Goal: Task Accomplishment & Management: Complete application form

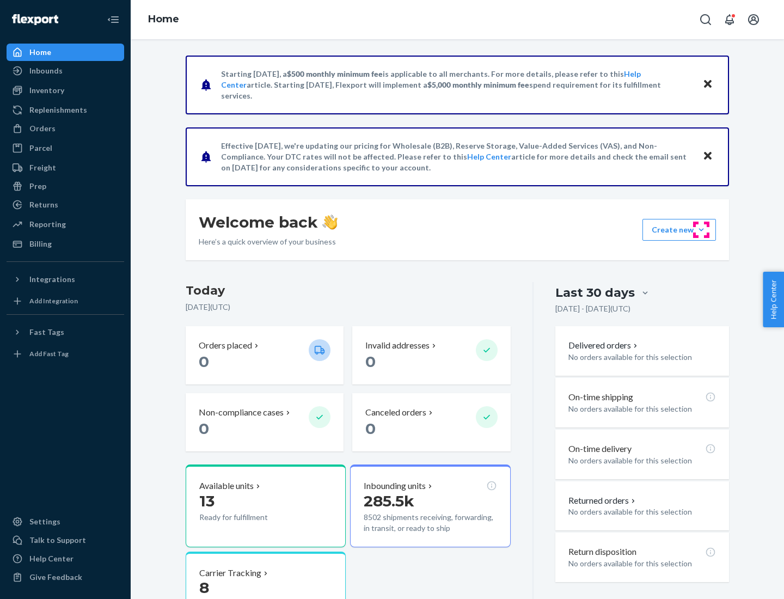
click at [701, 230] on button "Create new Create new inbound Create new order Create new product" at bounding box center [678, 230] width 73 height 22
click at [65, 71] on div "Inbounds" at bounding box center [65, 70] width 115 height 15
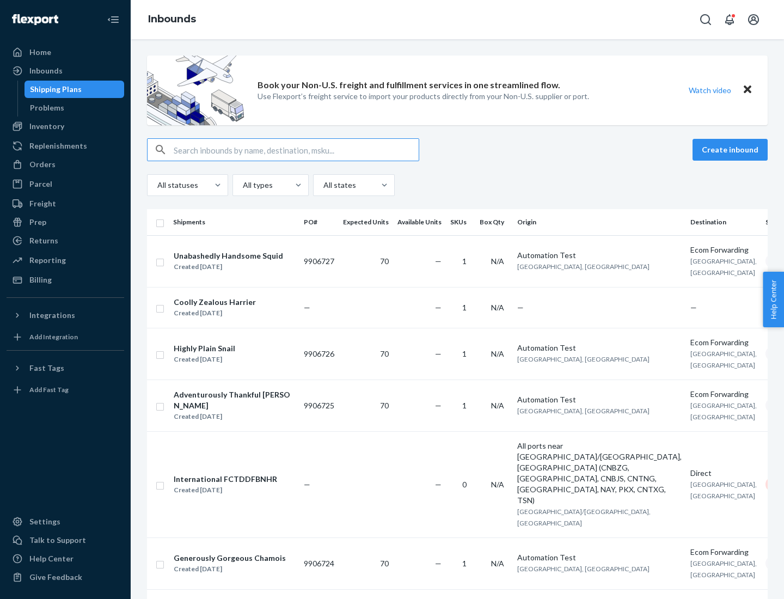
click at [732, 150] on button "Create inbound" at bounding box center [729, 150] width 75 height 22
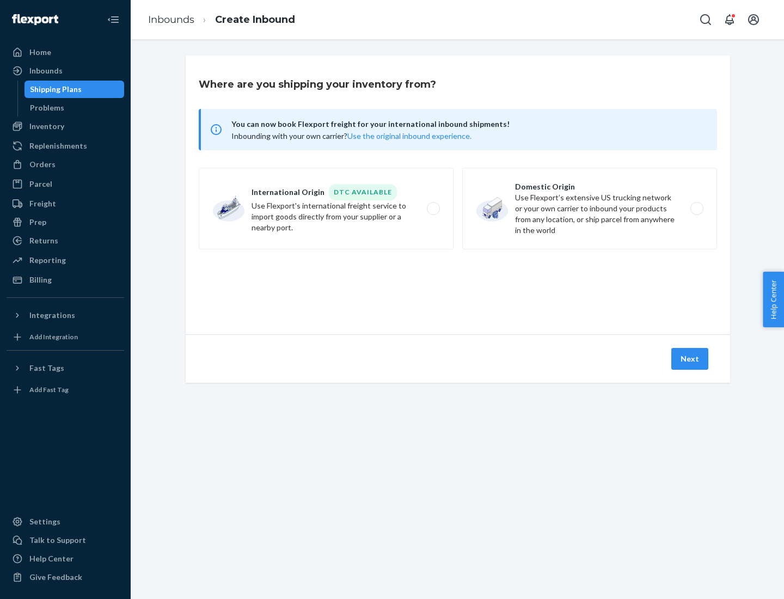
click at [590, 208] on label "Domestic Origin Use Flexport’s extensive US trucking network or your own carrie…" at bounding box center [589, 209] width 255 height 82
click at [696, 208] on input "Domestic Origin Use Flexport’s extensive US trucking network or your own carrie…" at bounding box center [699, 208] width 7 height 7
radio input "true"
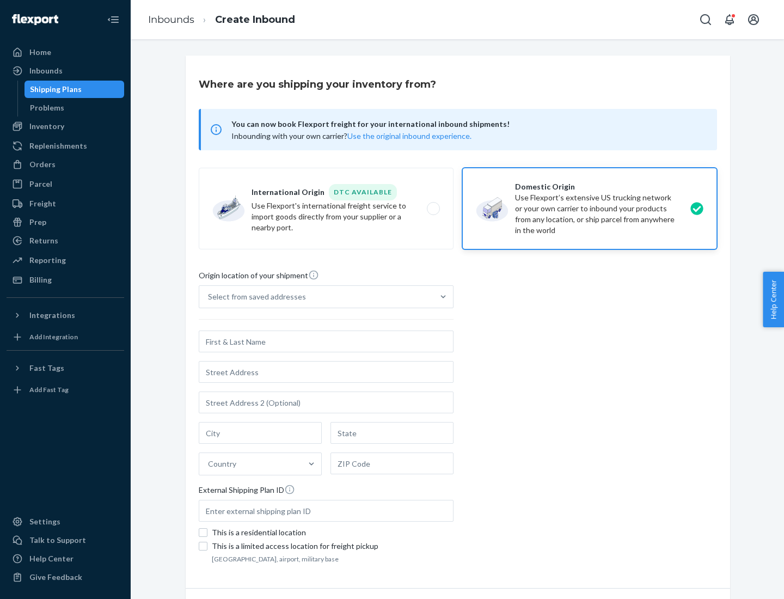
click at [316, 297] on div "Select from saved addresses" at bounding box center [316, 297] width 234 height 22
click at [209, 297] on input "Select from saved addresses" at bounding box center [208, 296] width 1 height 11
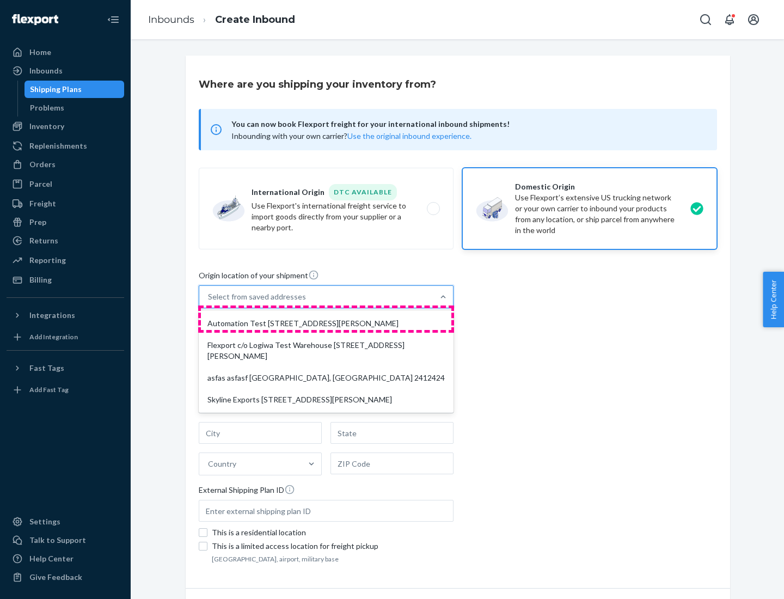
scroll to position [4, 0]
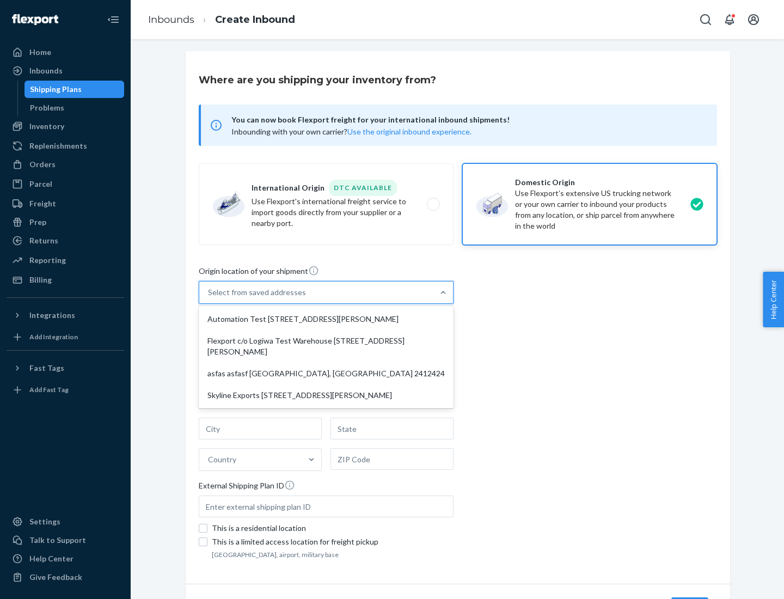
click at [326, 319] on div "Automation Test [STREET_ADDRESS][PERSON_NAME]" at bounding box center [326, 319] width 250 height 22
click at [209, 298] on input "option Automation Test [STREET_ADDRESS][PERSON_NAME] focused, 1 of 4. 4 results…" at bounding box center [208, 292] width 1 height 11
type input "Automation Test"
type input "9th Floor"
type input "[GEOGRAPHIC_DATA]"
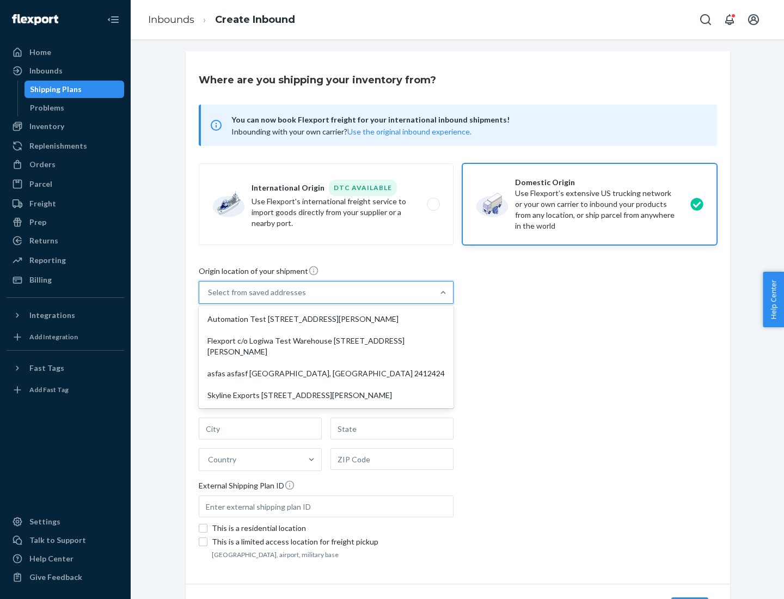
type input "CA"
type input "94104"
type input "[STREET_ADDRESS][PERSON_NAME]"
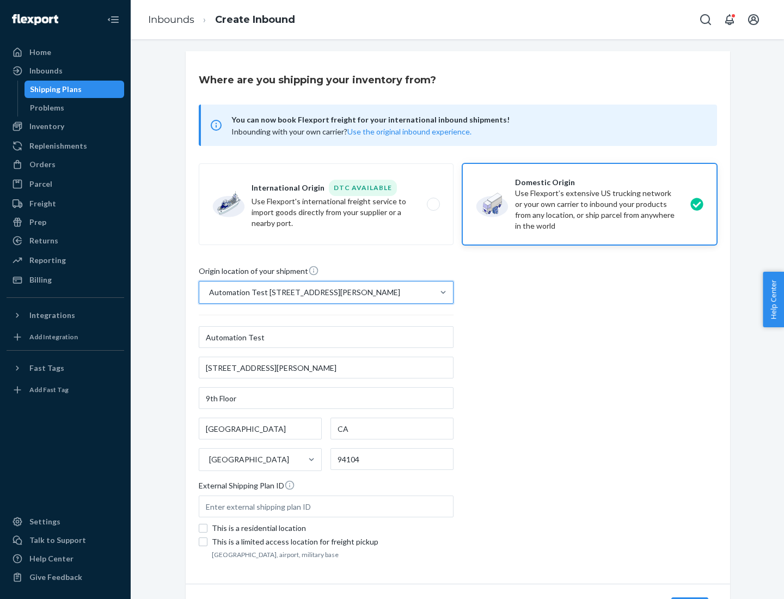
scroll to position [64, 0]
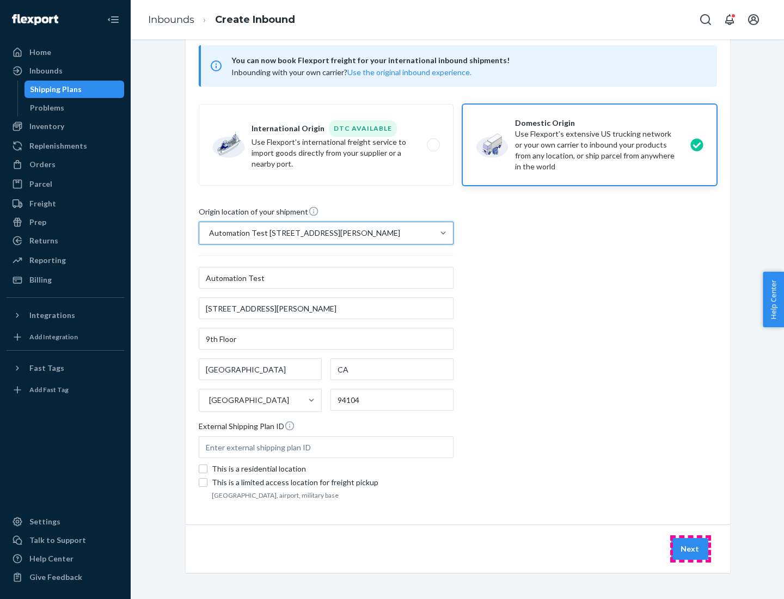
click at [690, 549] on button "Next" at bounding box center [689, 549] width 37 height 22
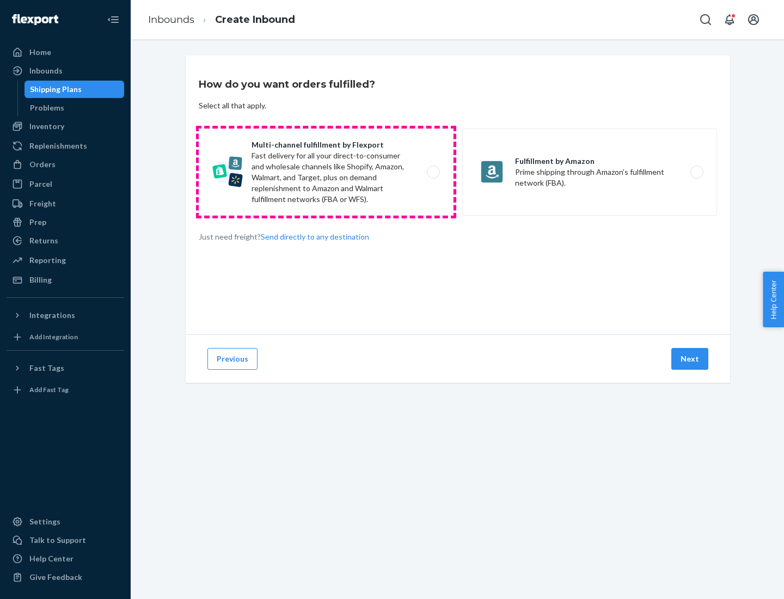
click at [326, 172] on label "Multi-channel fulfillment by Flexport Fast delivery for all your direct-to-cons…" at bounding box center [326, 171] width 255 height 87
click at [433, 172] on input "Multi-channel fulfillment by Flexport Fast delivery for all your direct-to-cons…" at bounding box center [436, 172] width 7 height 7
radio input "true"
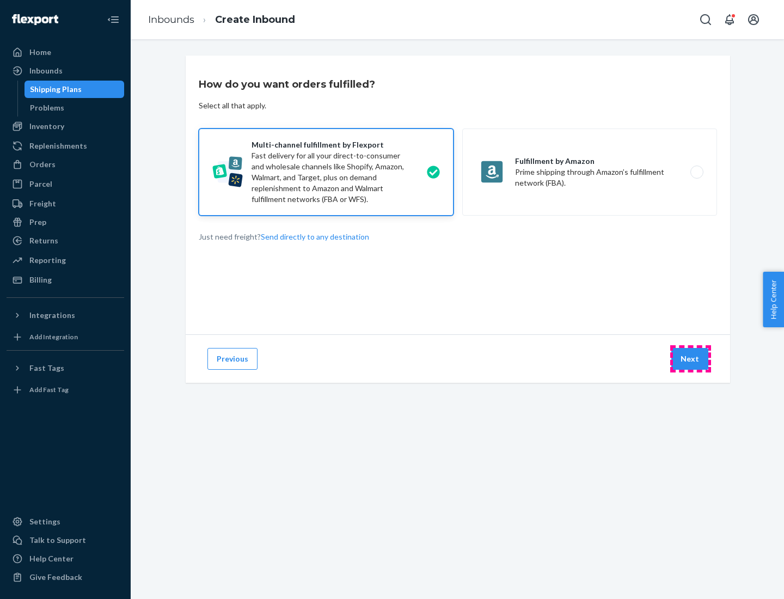
click at [690, 359] on button "Next" at bounding box center [689, 359] width 37 height 22
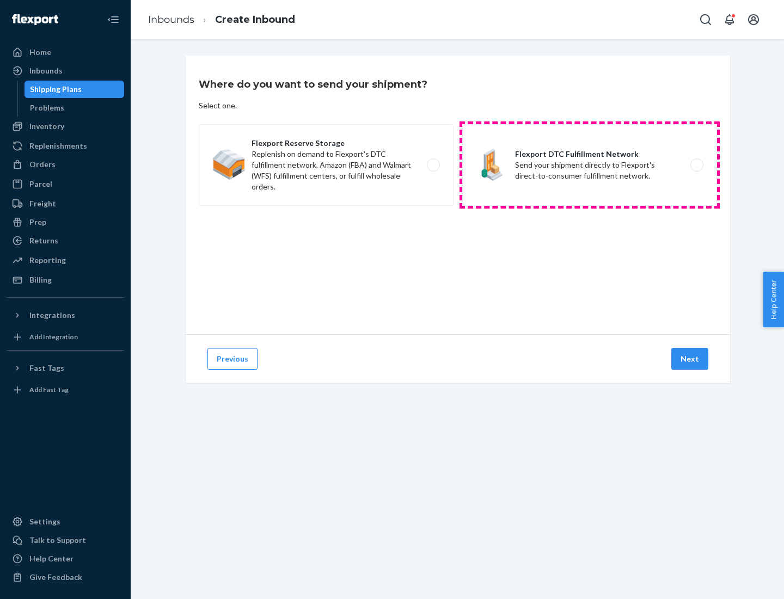
click at [590, 165] on label "Flexport DTC Fulfillment Network Send your shipment directly to Flexport's dire…" at bounding box center [589, 165] width 255 height 82
click at [696, 165] on input "Flexport DTC Fulfillment Network Send your shipment directly to Flexport's dire…" at bounding box center [699, 165] width 7 height 7
radio input "true"
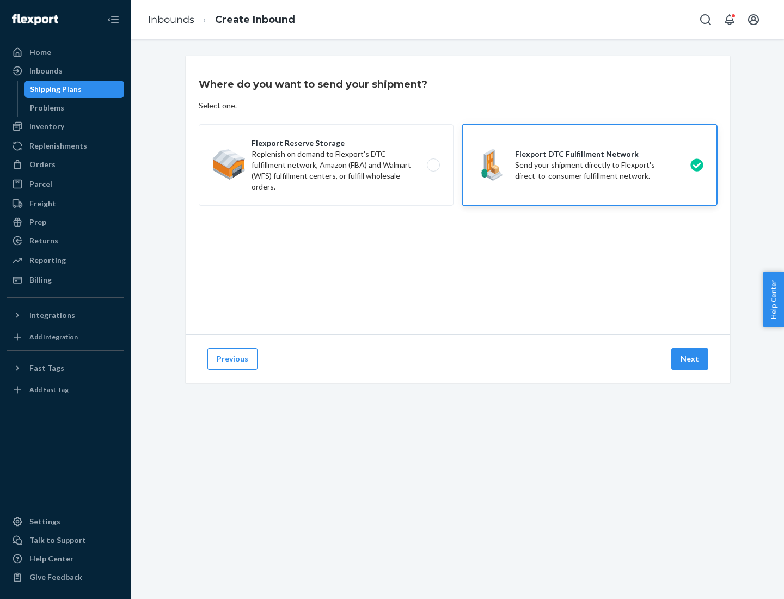
click at [690, 359] on button "Next" at bounding box center [689, 359] width 37 height 22
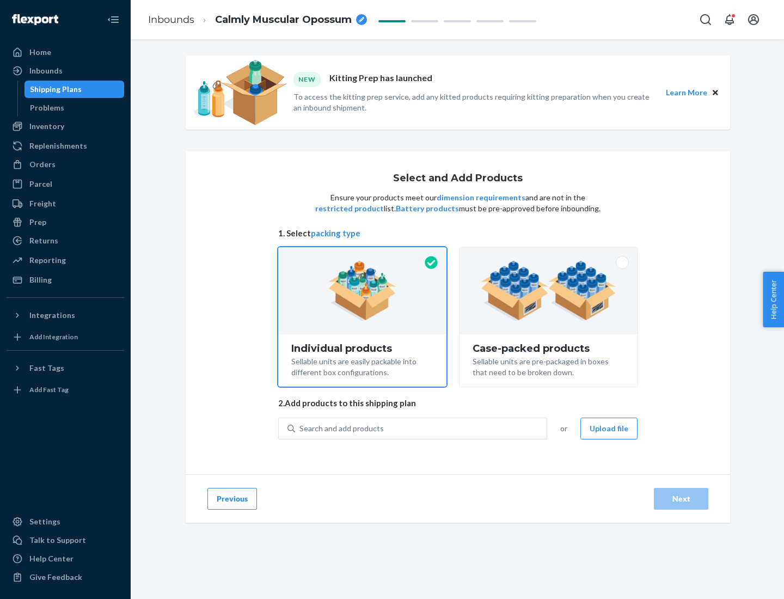
click at [549, 291] on img at bounding box center [549, 291] width 136 height 60
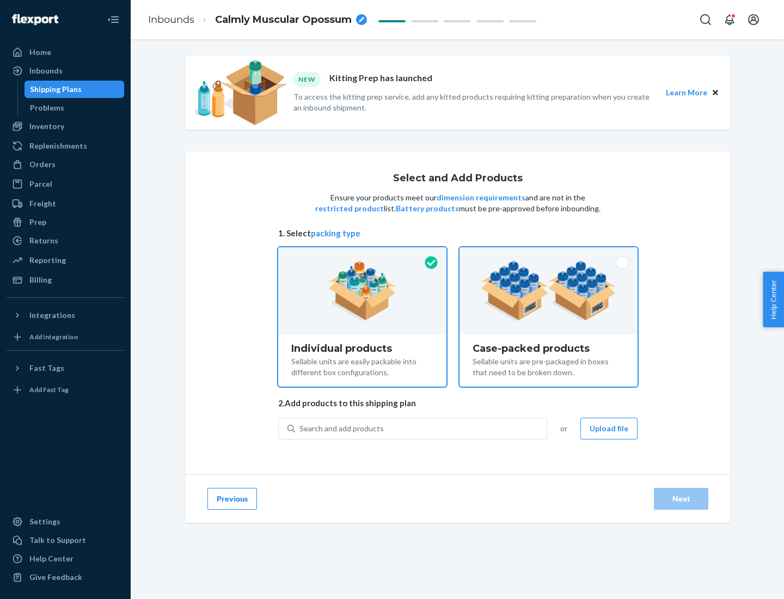
click at [549, 254] on input "Case-packed products Sellable units are pre-packaged in boxes that need to be b…" at bounding box center [548, 250] width 7 height 7
radio input "true"
radio input "false"
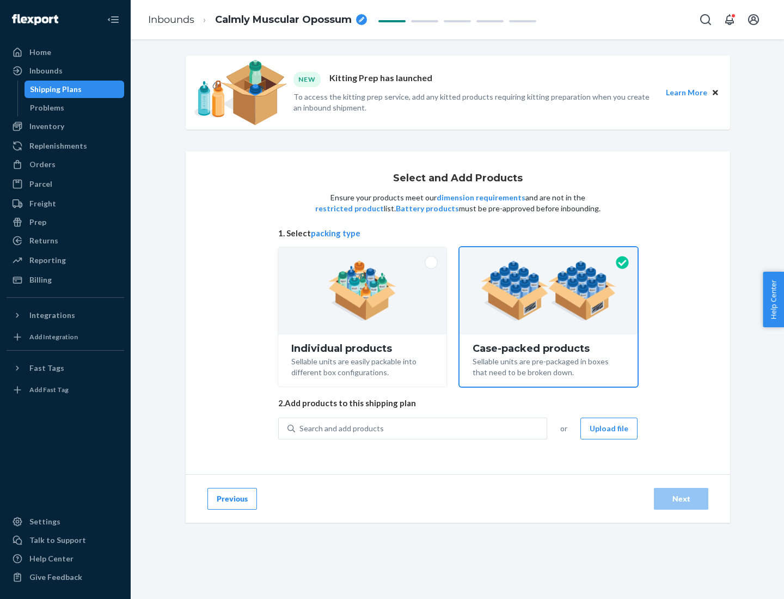
click at [421, 428] on div "Search and add products" at bounding box center [420, 429] width 251 height 20
click at [300, 428] on input "Search and add products" at bounding box center [299, 428] width 1 height 11
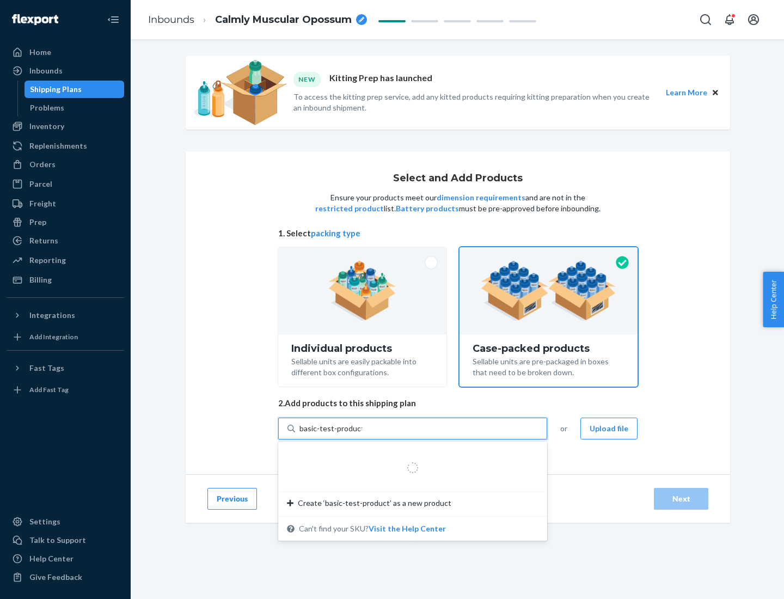
type input "basic-test-product-1"
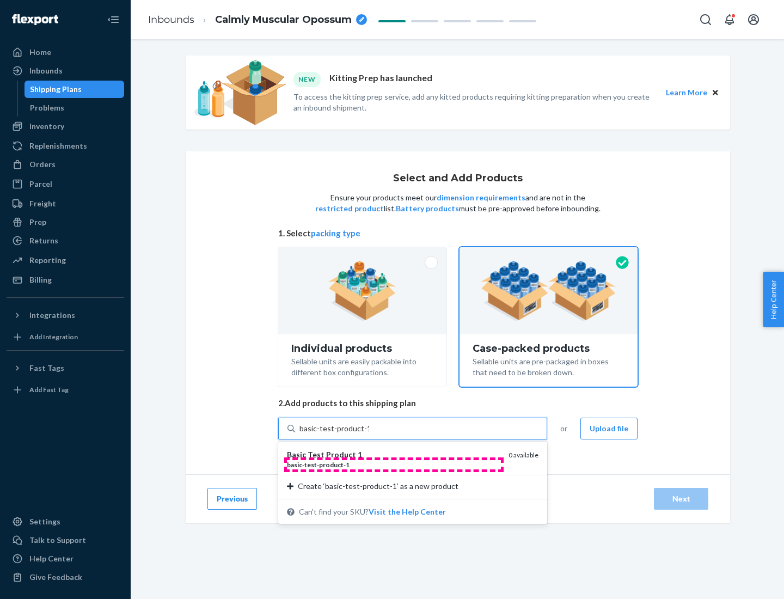
click at [394, 464] on div "basic - test - product - 1" at bounding box center [393, 464] width 213 height 9
click at [369, 434] on input "basic-test-product-1" at bounding box center [334, 428] width 70 height 11
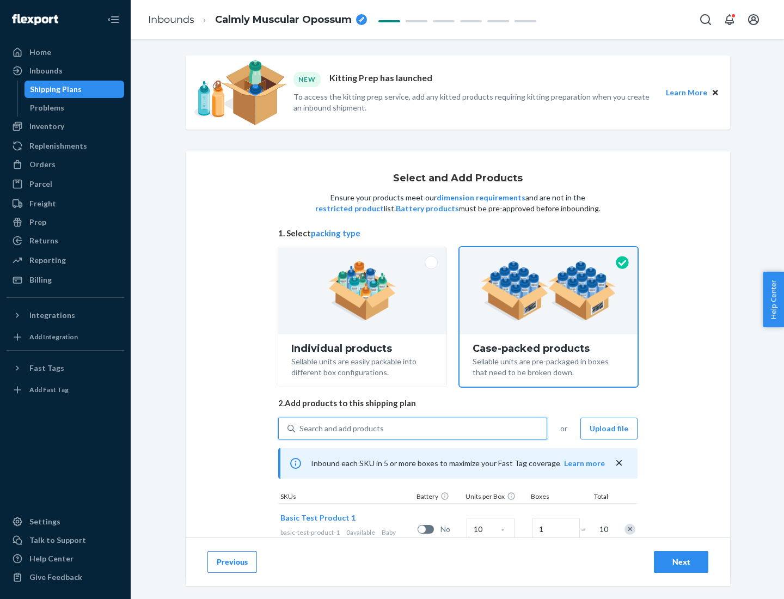
scroll to position [39, 0]
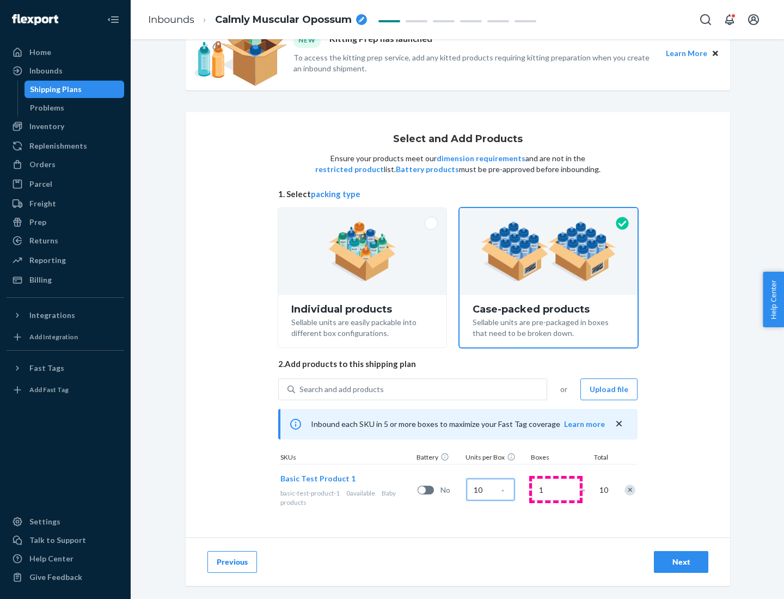
type input "10"
type input "7"
click at [681, 562] on div "Next" at bounding box center [681, 561] width 36 height 11
radio input "true"
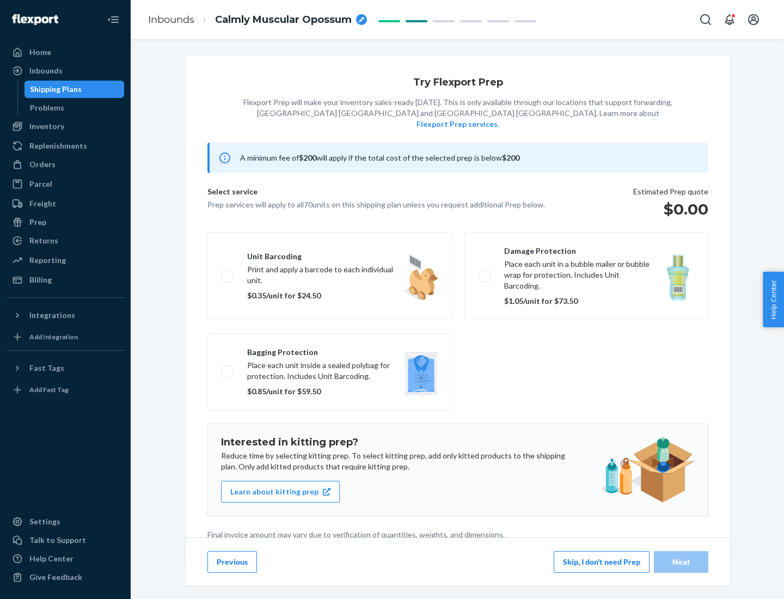
scroll to position [3, 0]
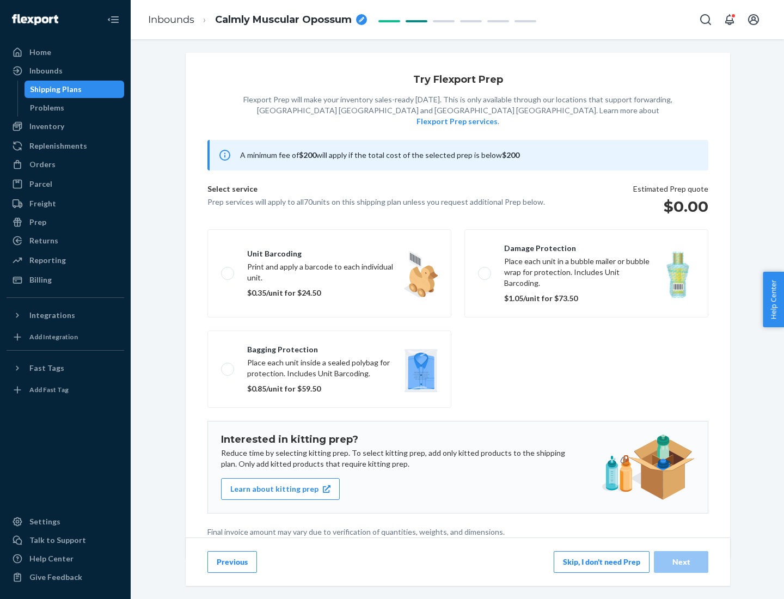
click at [602, 561] on button "Skip, I don't need Prep" at bounding box center [602, 562] width 96 height 22
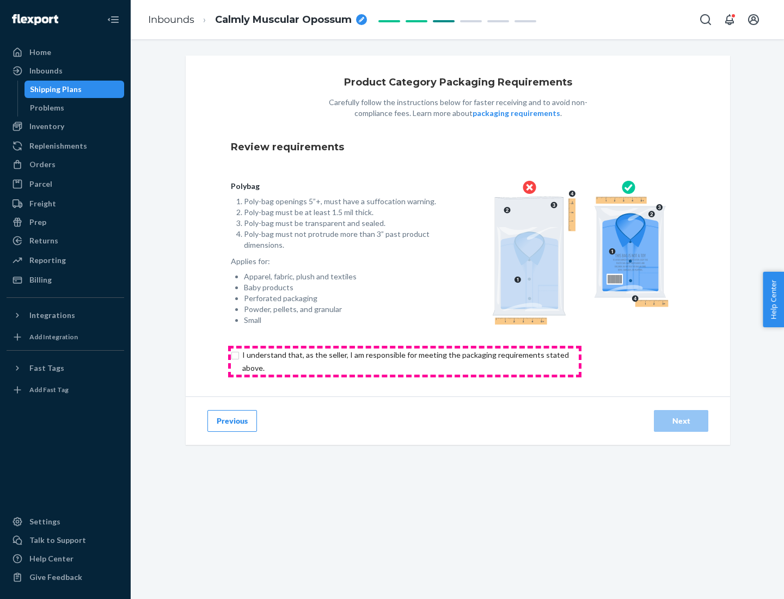
click at [404, 361] on input "checkbox" at bounding box center [412, 361] width 362 height 26
checkbox input "true"
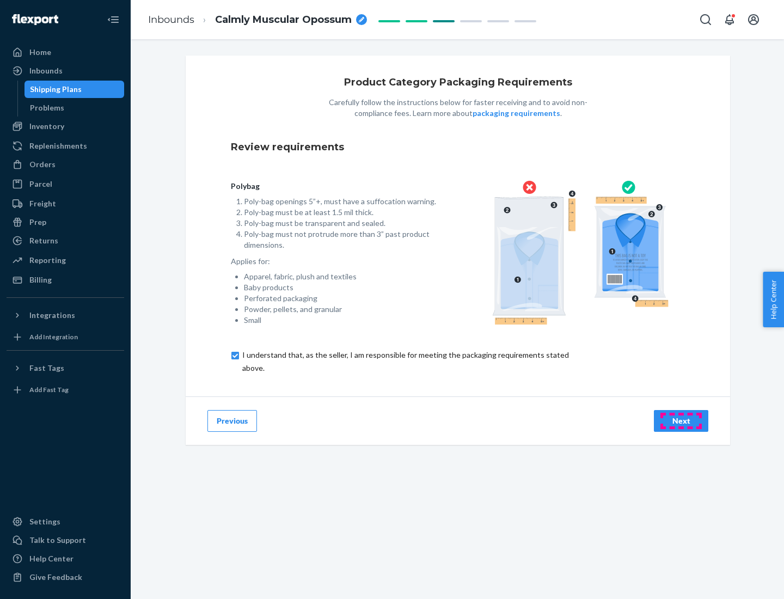
click at [681, 420] on div "Next" at bounding box center [681, 420] width 36 height 11
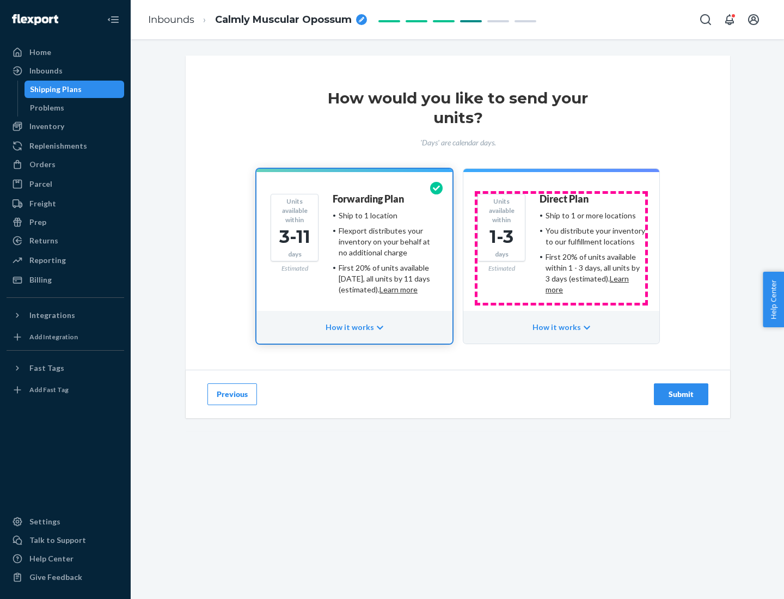
click at [561, 248] on ul "Ship to 1 or more locations You distribute your inventory to our fulfillment lo…" at bounding box center [592, 252] width 106 height 85
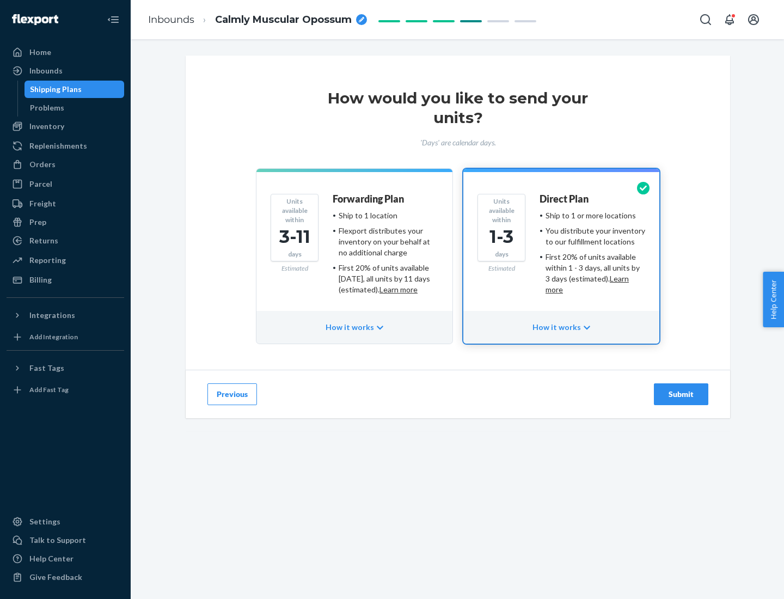
click at [681, 394] on div "Submit" at bounding box center [681, 394] width 36 height 11
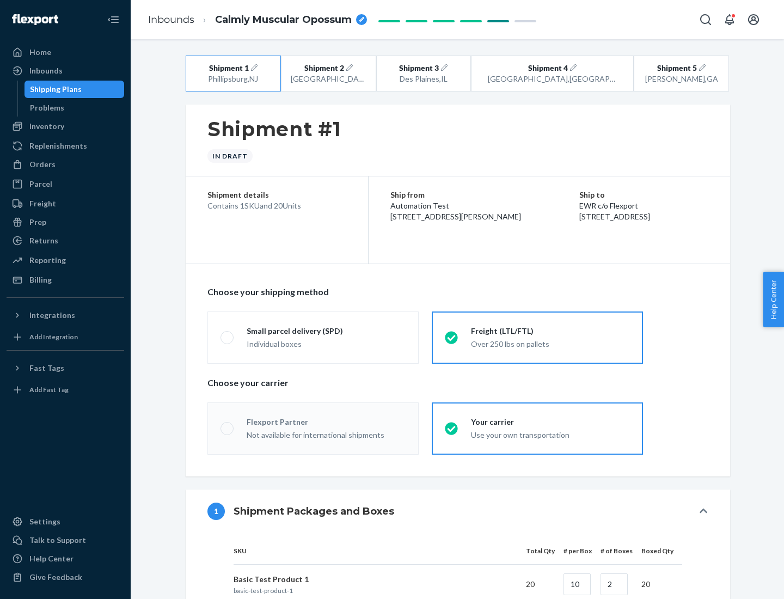
radio input "true"
radio input "false"
radio input "true"
radio input "false"
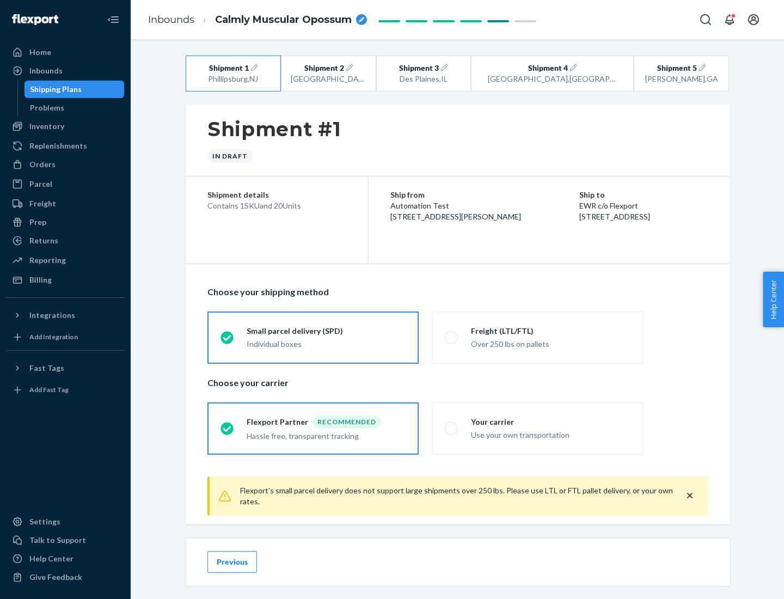
scroll to position [12, 0]
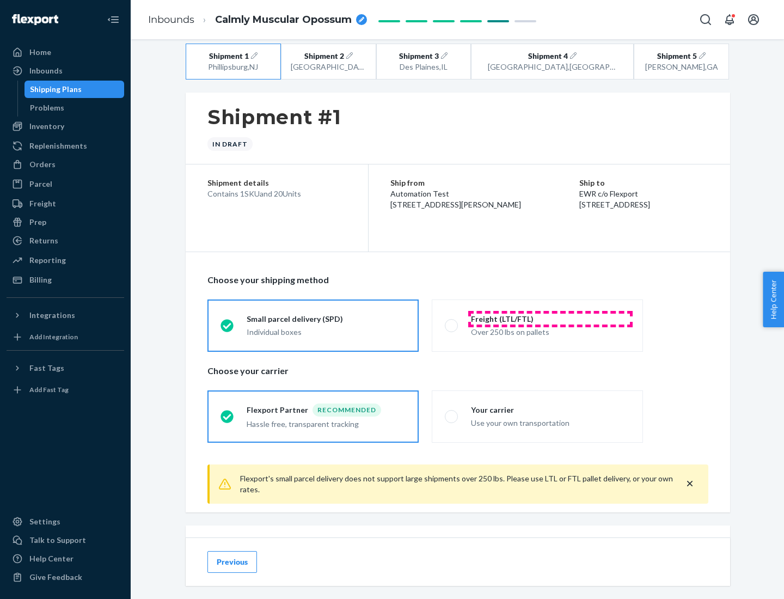
click at [550, 318] on div "Freight (LTL/FTL)" at bounding box center [550, 319] width 159 height 11
click at [452, 322] on input "Freight (LTL/FTL) Over 250 lbs on pallets" at bounding box center [448, 325] width 7 height 7
radio input "true"
radio input "false"
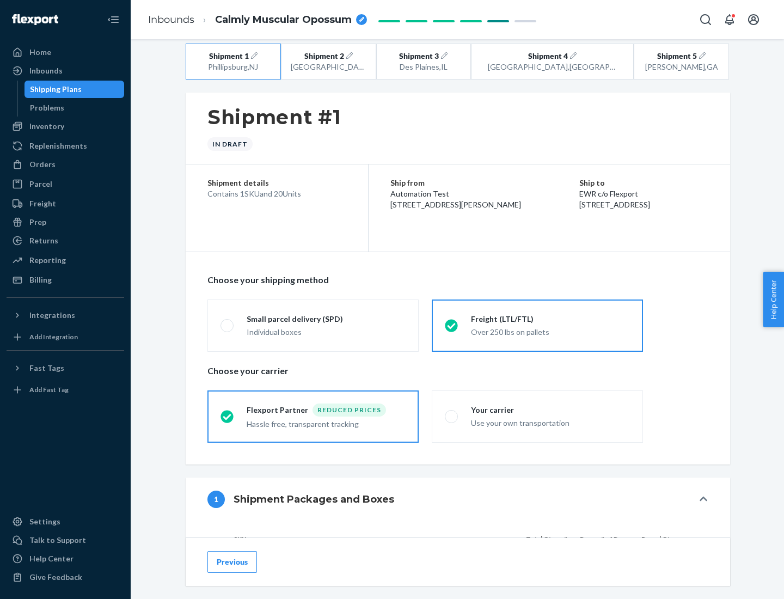
scroll to position [103, 0]
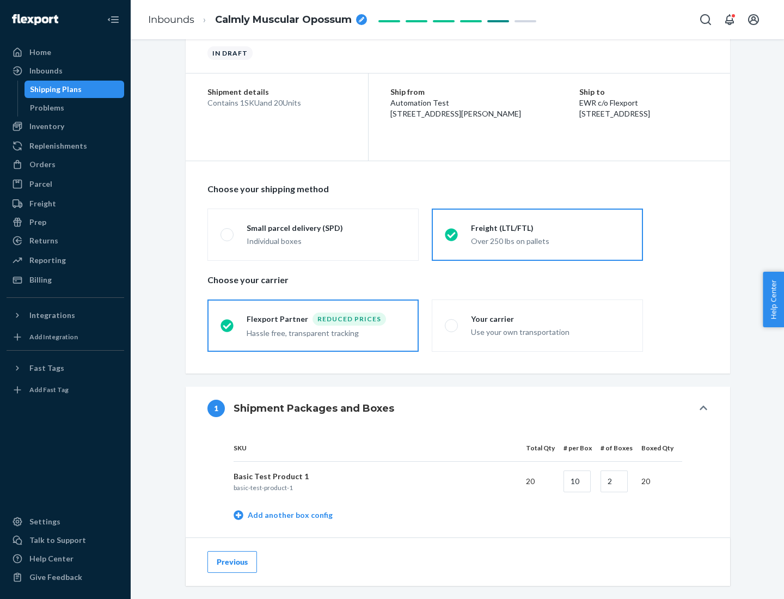
click at [550, 318] on div "Your carrier" at bounding box center [550, 319] width 159 height 11
click at [452, 322] on input "Your carrier Use your own transportation" at bounding box center [448, 325] width 7 height 7
radio input "true"
radio input "false"
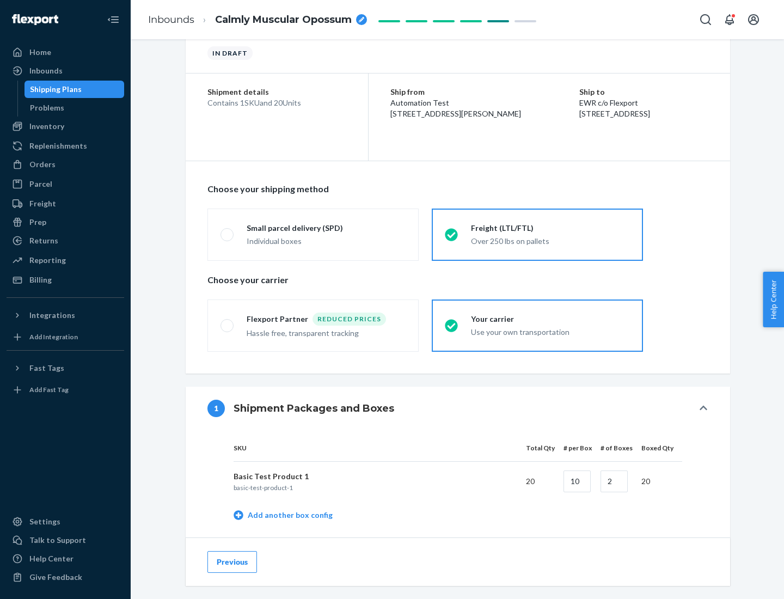
scroll to position [344, 0]
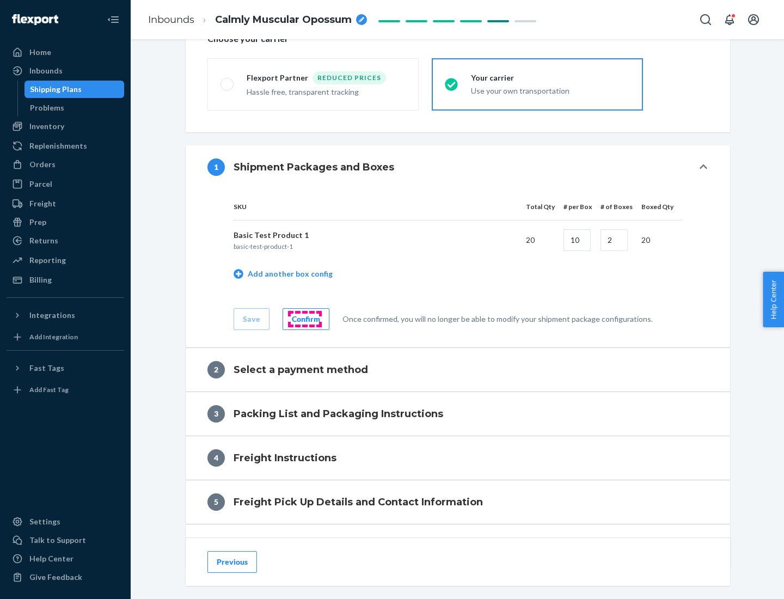
click at [304, 318] on div "Confirm" at bounding box center [306, 319] width 28 height 11
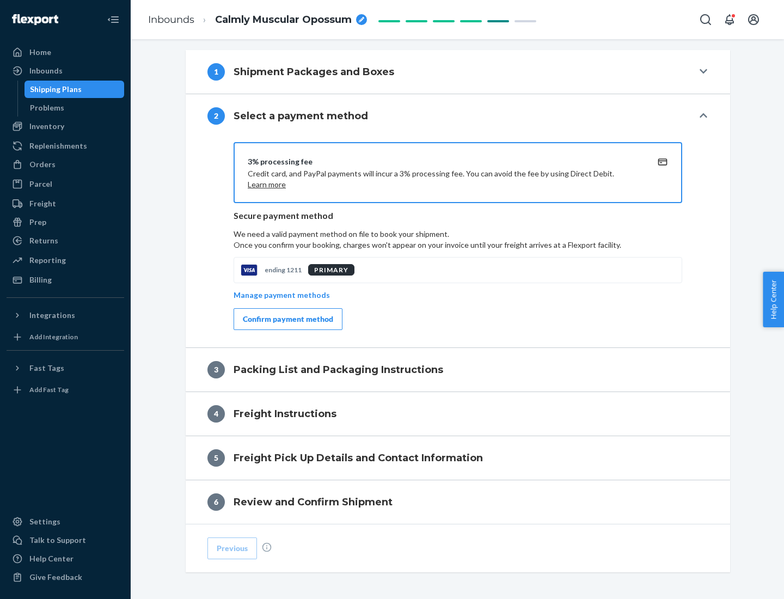
click at [287, 319] on div "Confirm payment method" at bounding box center [288, 319] width 90 height 11
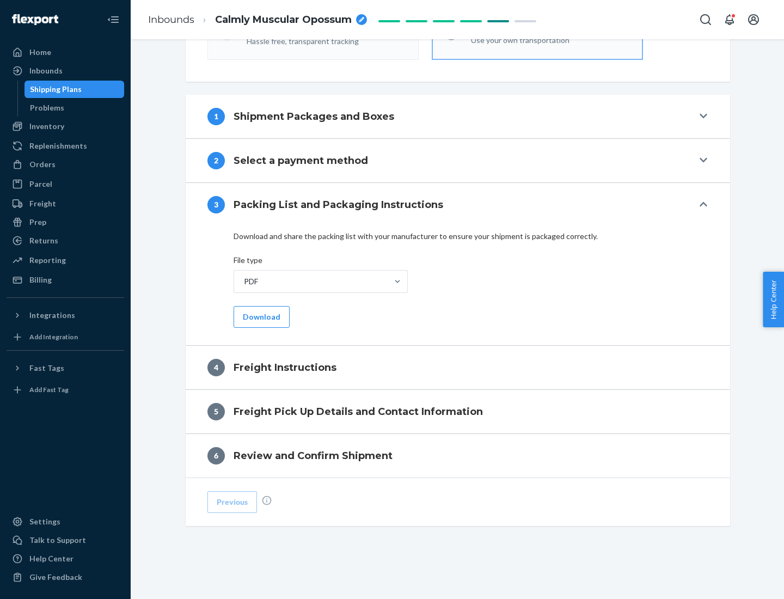
scroll to position [392, 0]
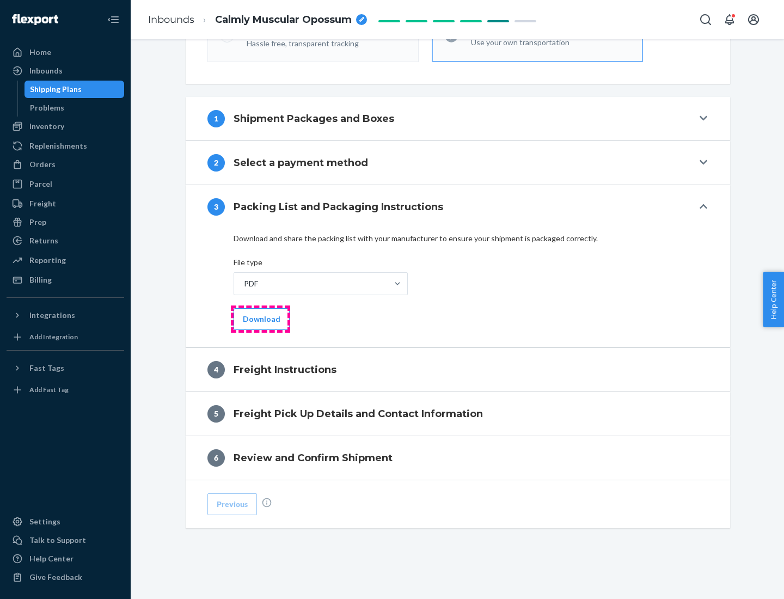
click at [260, 318] on button "Download" at bounding box center [262, 319] width 56 height 22
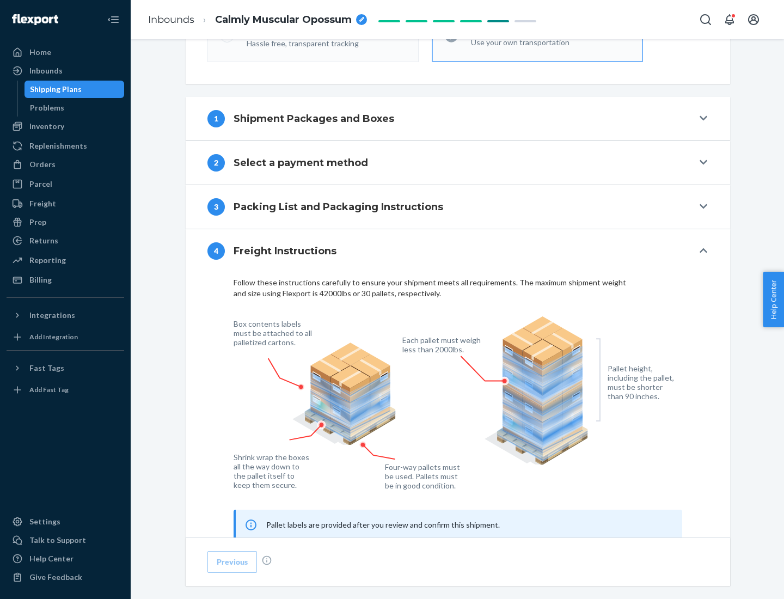
scroll to position [658, 0]
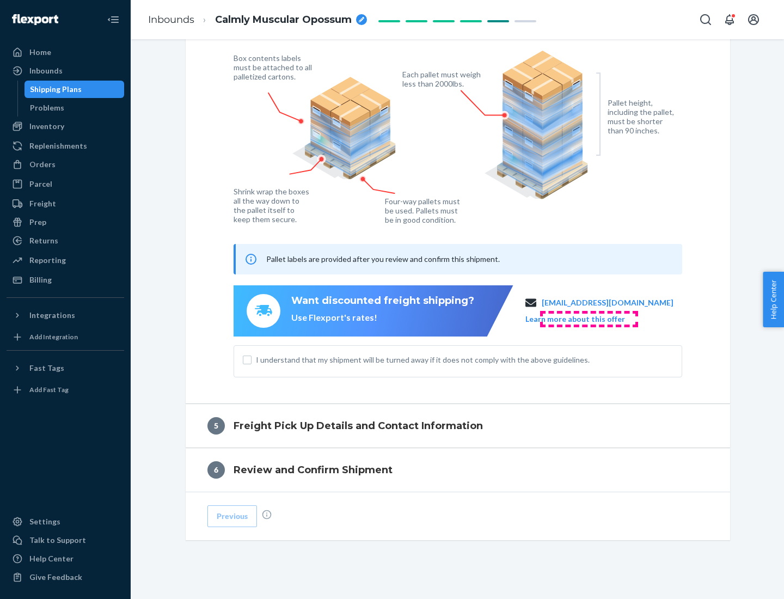
click at [588, 318] on button "Learn more about this offer" at bounding box center [575, 319] width 100 height 11
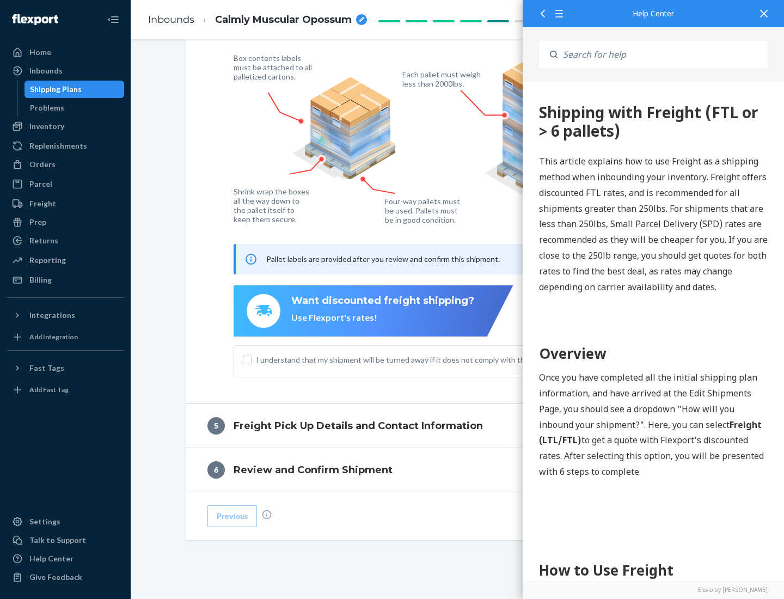
scroll to position [672, 0]
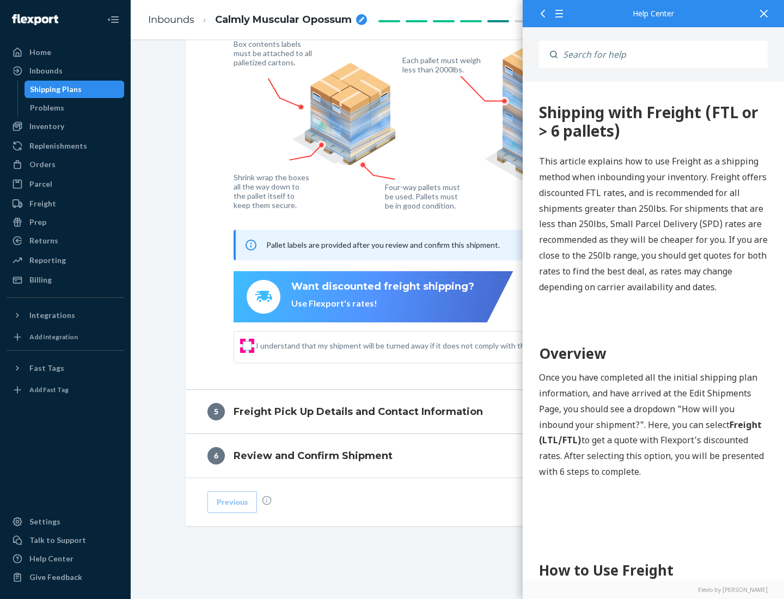
click at [247, 345] on input "I understand that my shipment will be turned away if it does not comply with th…" at bounding box center [247, 345] width 9 height 9
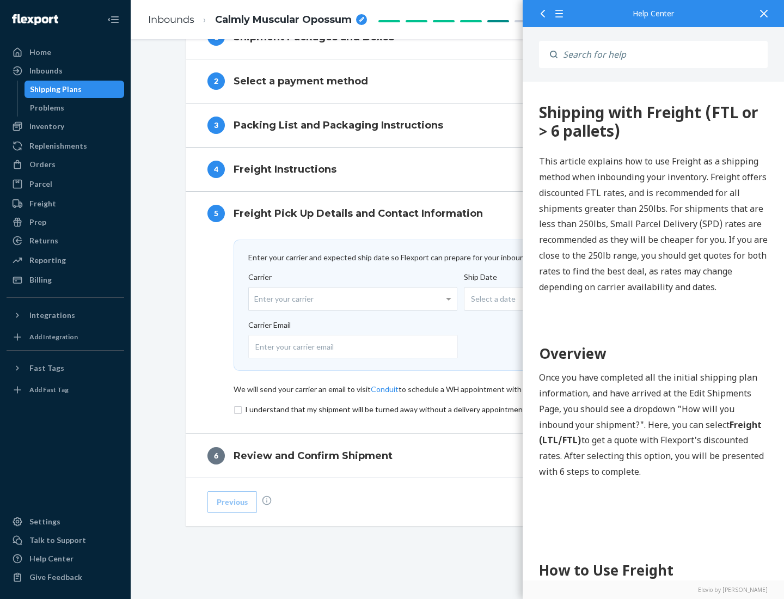
scroll to position [474, 0]
click at [458, 409] on input "checkbox" at bounding box center [458, 409] width 449 height 13
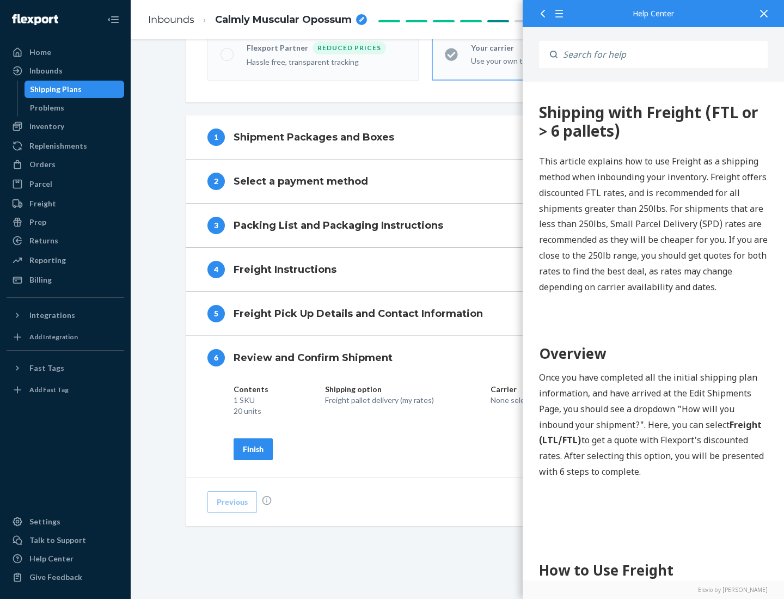
scroll to position [374, 0]
click at [253, 449] on div "Finish" at bounding box center [253, 449] width 21 height 11
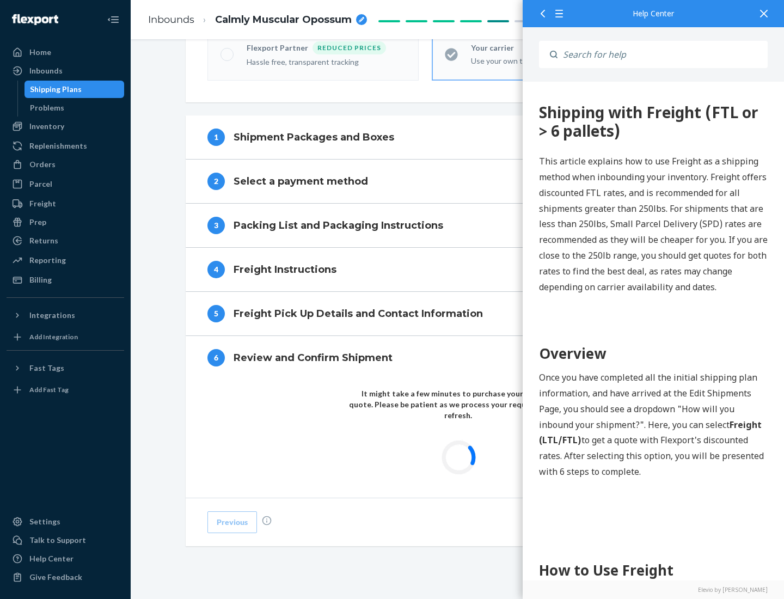
scroll to position [320, 0]
